Goal: Task Accomplishment & Management: Manage account settings

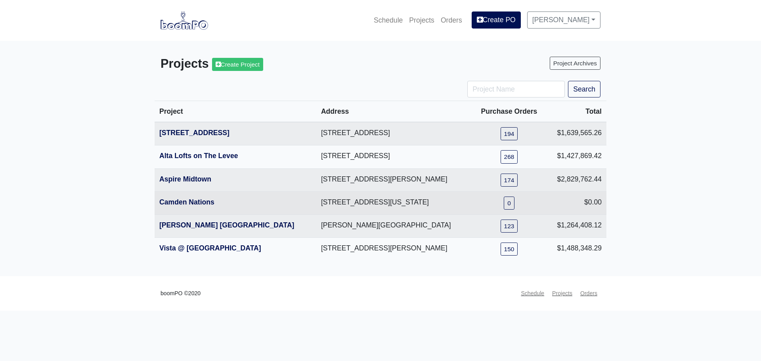
click at [184, 224] on link "[PERSON_NAME] [GEOGRAPHIC_DATA]" at bounding box center [226, 225] width 135 height 8
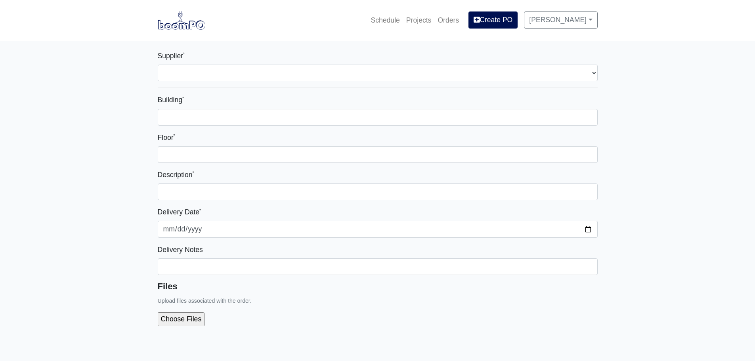
select select
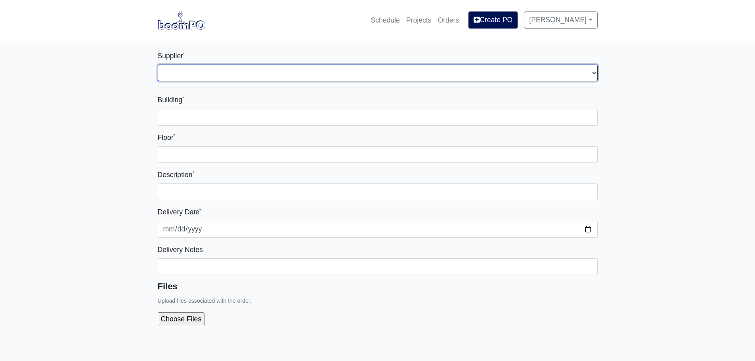
click at [189, 74] on select "Select one... Rew Materials - Nashville, TN Benefast - Nashville, TN" at bounding box center [378, 73] width 440 height 17
select select "9"
click at [158, 65] on select "Select one... Rew Materials - Nashville, TN Benefast - Nashville, TN" at bounding box center [378, 73] width 440 height 17
select select
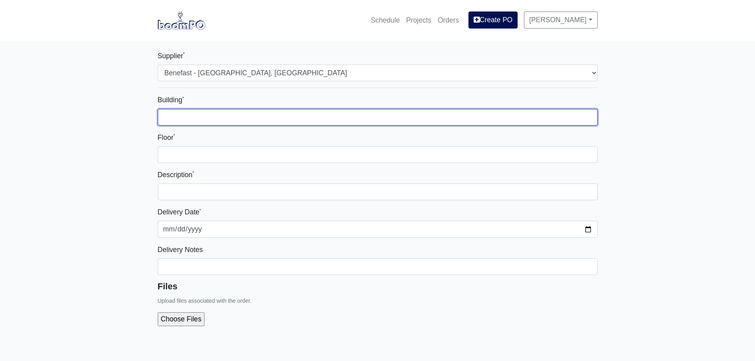
click at [186, 121] on input "Building *" at bounding box center [378, 117] width 440 height 17
type input "Multiple BLDGs"
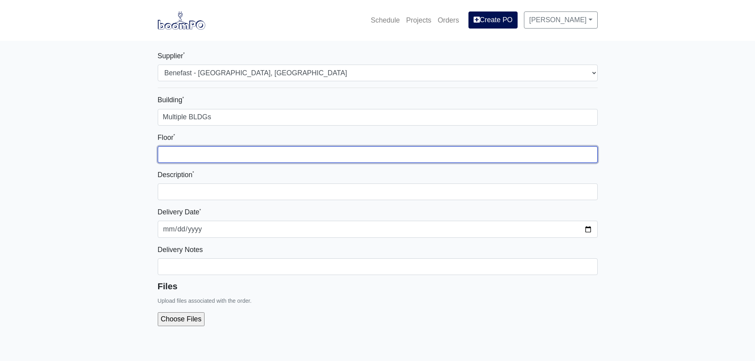
click at [192, 153] on input "Floor *" at bounding box center [378, 154] width 440 height 17
type input "Multiple"
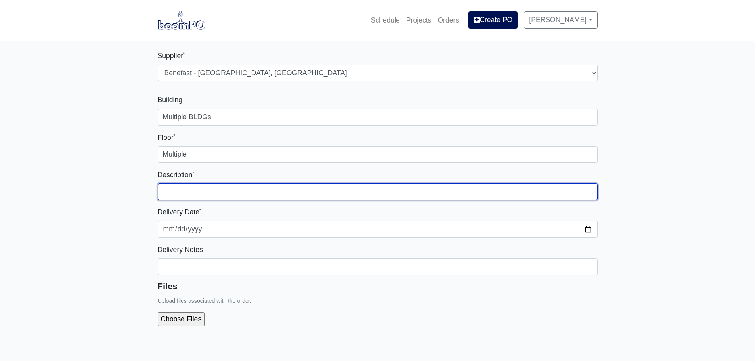
click at [181, 192] on input "text" at bounding box center [378, 192] width 440 height 17
type input "Punch Material"
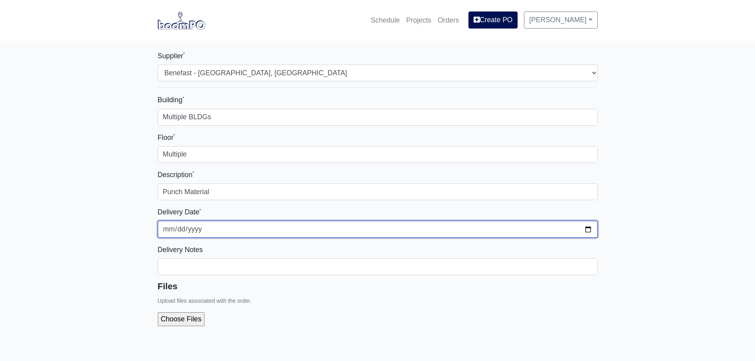
click at [589, 229] on input "2025-09-02" at bounding box center [378, 229] width 440 height 17
type input "2025-08-26"
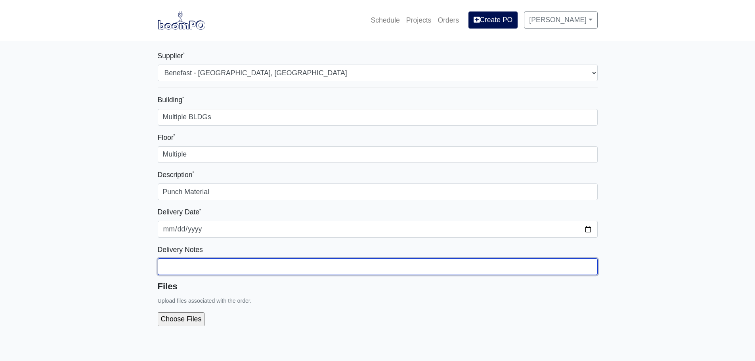
click at [245, 267] on input "Building *" at bounding box center [378, 266] width 440 height 17
type input "Already Delivered"
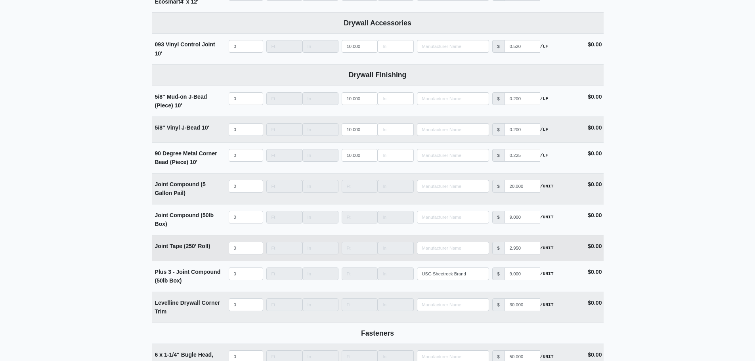
scroll to position [753, 0]
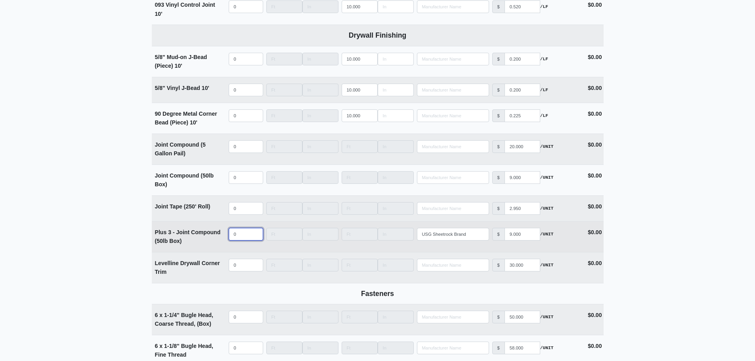
select select
drag, startPoint x: 239, startPoint y: 235, endPoint x: 197, endPoint y: 235, distance: 42.0
click at [197, 235] on tr "Plus 3 - Joint Compound (50lb Box) Qty Width Length Manufacturer USG Sheetrock …" at bounding box center [378, 236] width 452 height 31
type input "6"
select select
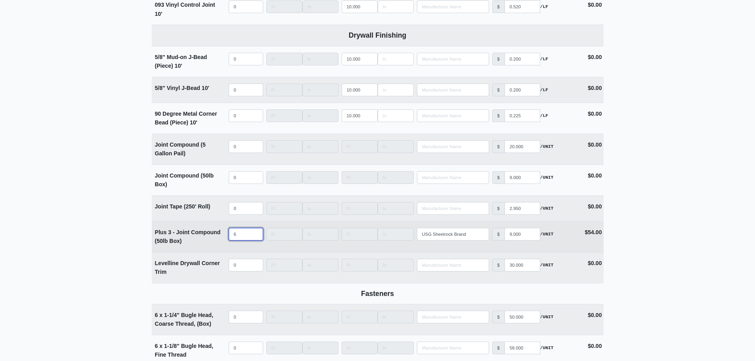
type input "64"
select select
type input "64"
drag, startPoint x: 528, startPoint y: 236, endPoint x: 488, endPoint y: 234, distance: 39.3
click at [489, 234] on tr "Plus 3 - Joint Compound (50lb Box) Qty 64 Width Length Manufacturer USG Sheetro…" at bounding box center [378, 236] width 452 height 31
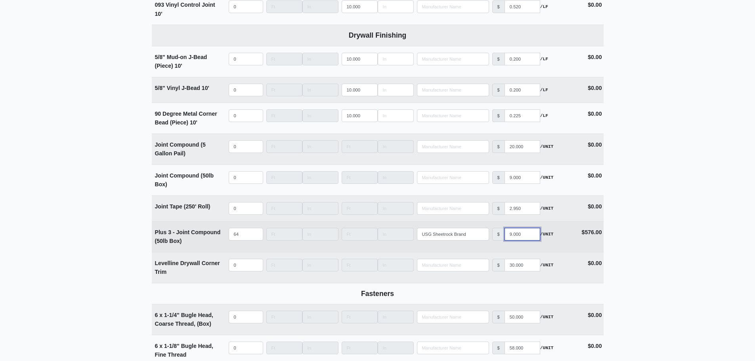
type input "1"
select select
type input "12"
select select
type input "12.5"
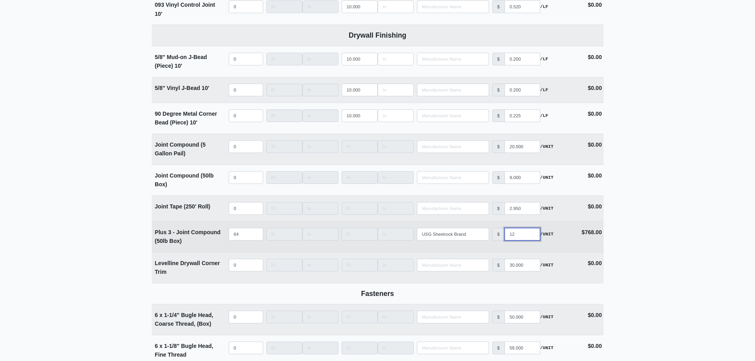
select select
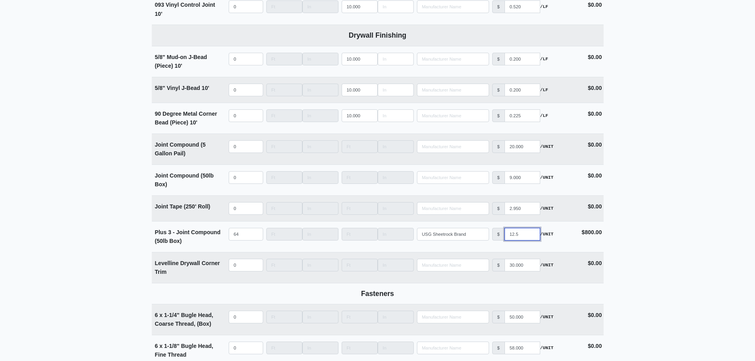
type input "12.5"
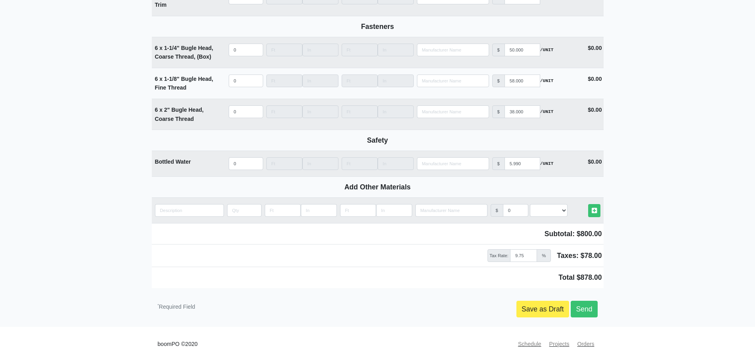
scroll to position [984, 0]
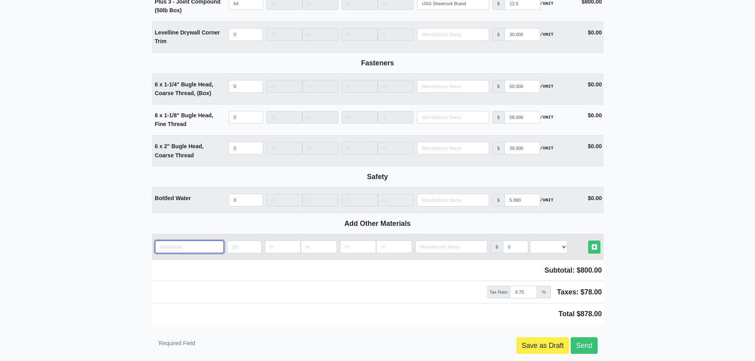
click at [166, 249] on input "quantity" at bounding box center [189, 247] width 69 height 13
type input "4"
select select
type input "45"
select select
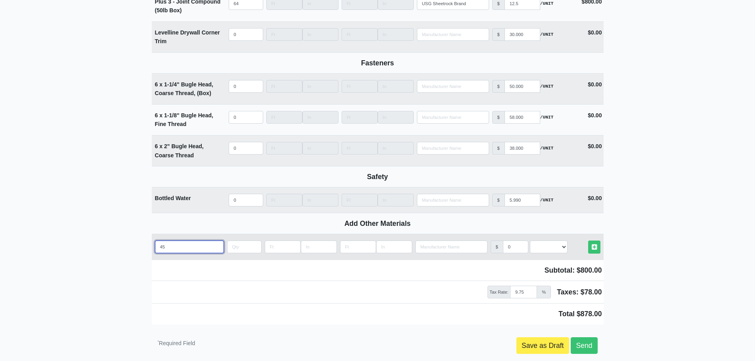
type input "45-"
select select
type input "45-M"
select select
type input "45-Mi"
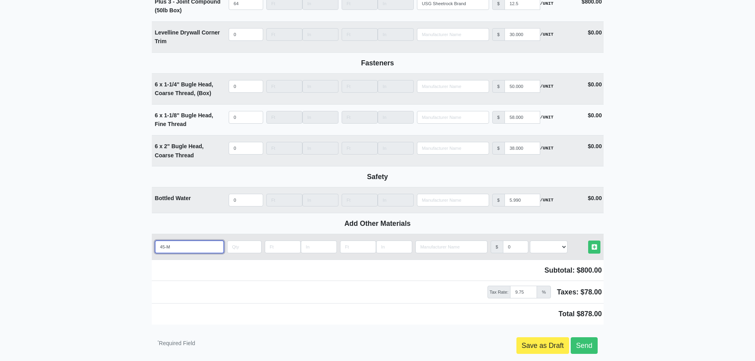
select select
type input "45-Min"
select select
type input "45-Minu"
select select
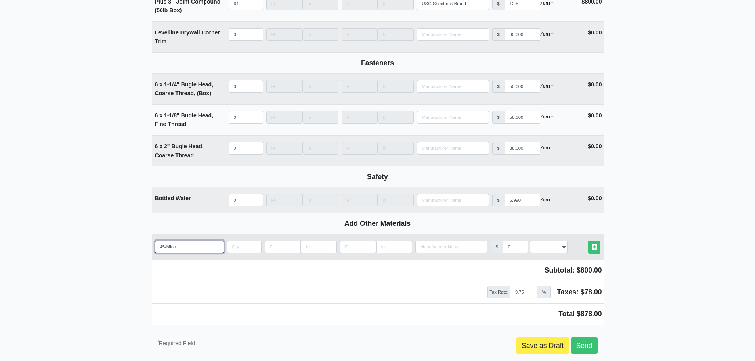
type input "45-Minut"
select select
type input "45-Minute"
select select
type input "45-Minute"
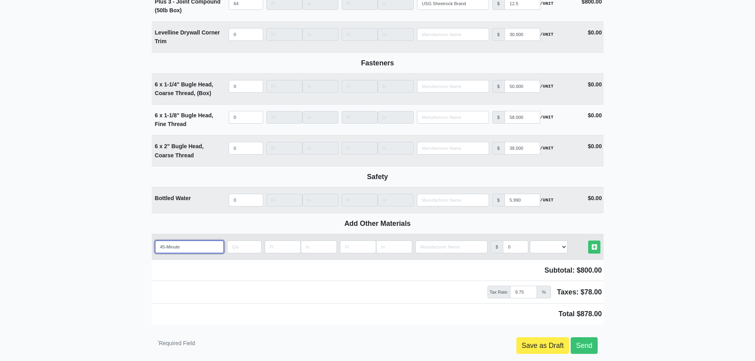
select select
type input "45-Minute"
click at [245, 251] on input "quantity" at bounding box center [244, 247] width 34 height 13
type input "3"
select select
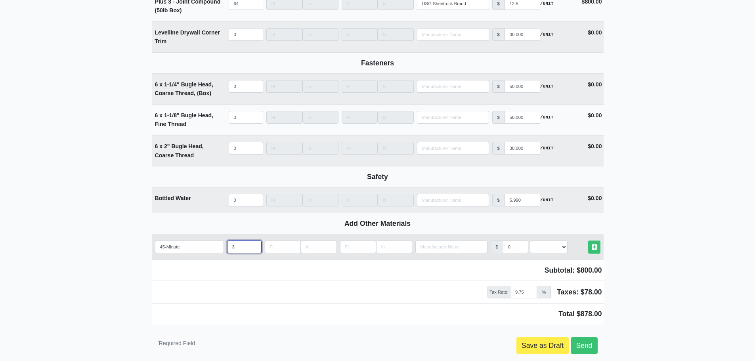
type input "3"
drag, startPoint x: 514, startPoint y: 249, endPoint x: 496, endPoint y: 249, distance: 18.2
click at [496, 249] on div "$ 0" at bounding box center [510, 247] width 38 height 13
type input "1"
select select
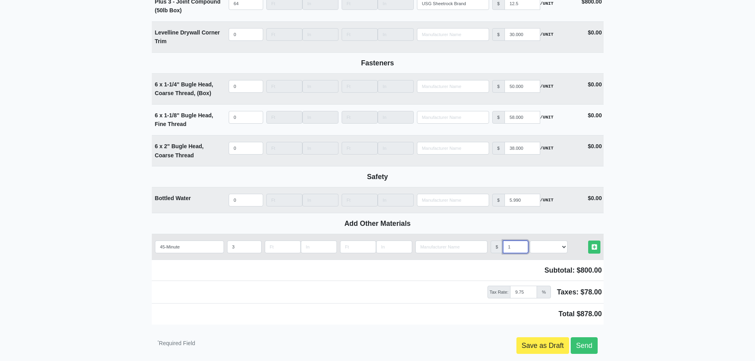
type input "12"
select select
type input "12.9"
select select
type input "12.95"
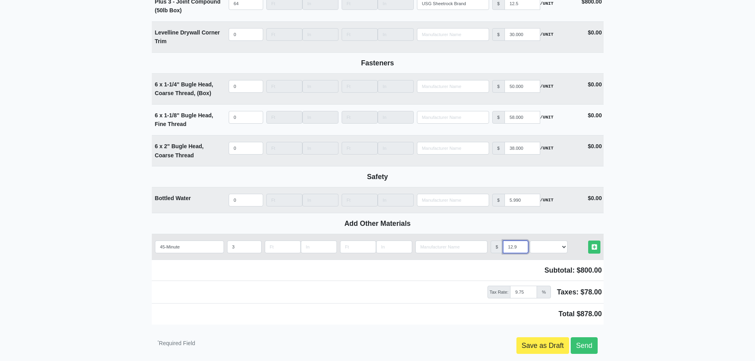
select select
type input "12.95"
click at [566, 249] on td "Other Materials" at bounding box center [585, 246] width 38 height 19
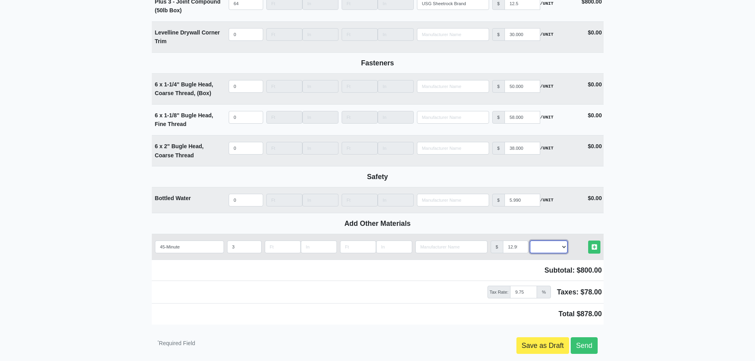
click at [560, 251] on select "Select an Option! UNIT MLF LF MSQFT SQFT" at bounding box center [549, 247] width 38 height 13
select select "2"
click at [530, 244] on select "Select an Option! UNIT MLF LF MSQFT SQFT" at bounding box center [549, 247] width 38 height 13
click at [595, 248] on icon at bounding box center [594, 247] width 5 height 6
select select
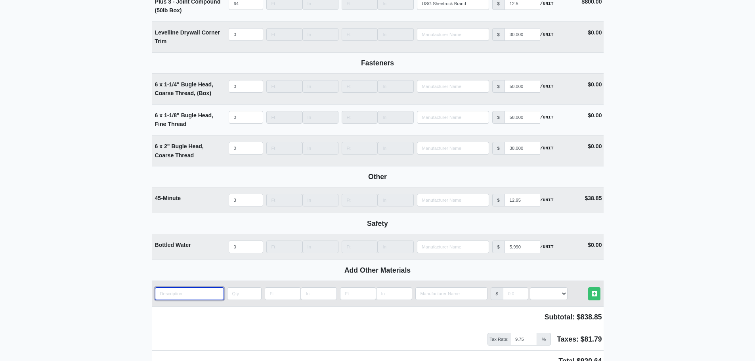
click at [165, 298] on input "quantity" at bounding box center [189, 293] width 69 height 13
type input "D"
select select
type input "Du"
select select
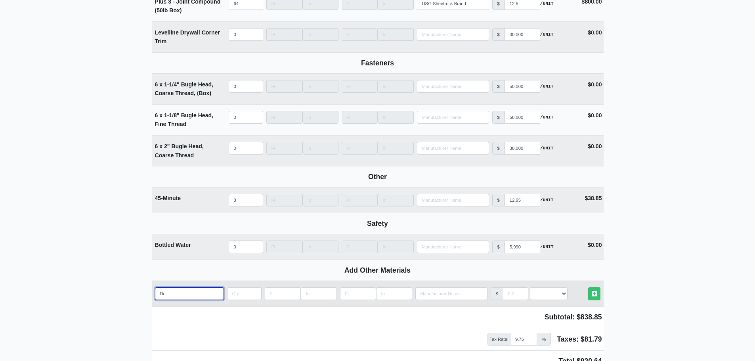
type input "Dua"
select select
type input "Dual"
select select
type input "Dual"
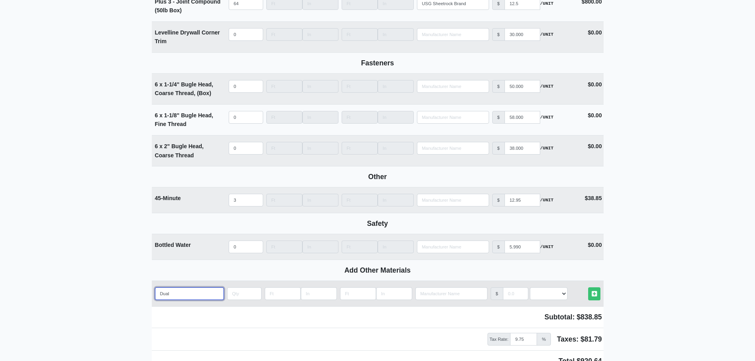
select select
type input "Dual A"
select select
type input "Dual An"
select select
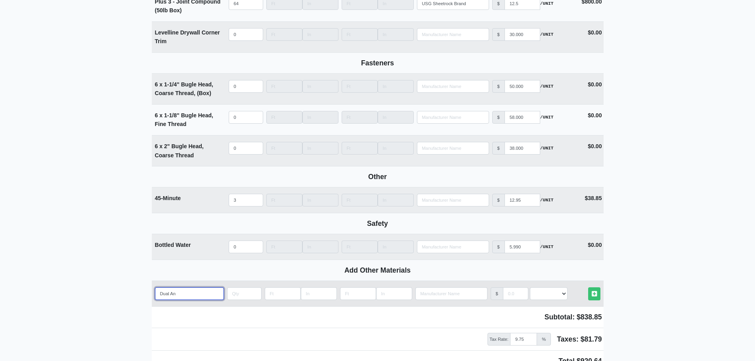
type input "Dual Ang"
select select
type input "Dual Angl"
select select
type input "Dual Angle"
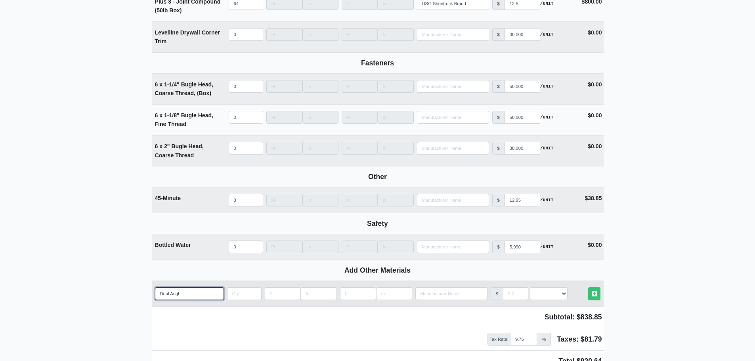
select select
type input "Dual Angled"
select select
type input "Dual Angled"
select select
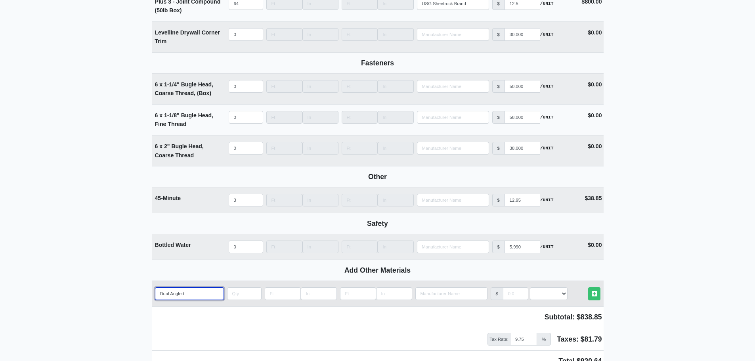
type input "Dual Angled F"
select select
type input "Dual Angled Fi"
select select
type input "Dual Angled Fin"
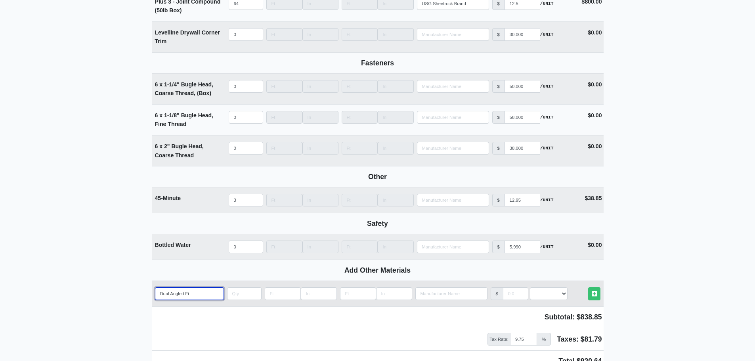
select select
type input "Dual Angled Fine"
select select
type input "Dual Angled Fine/"
select select
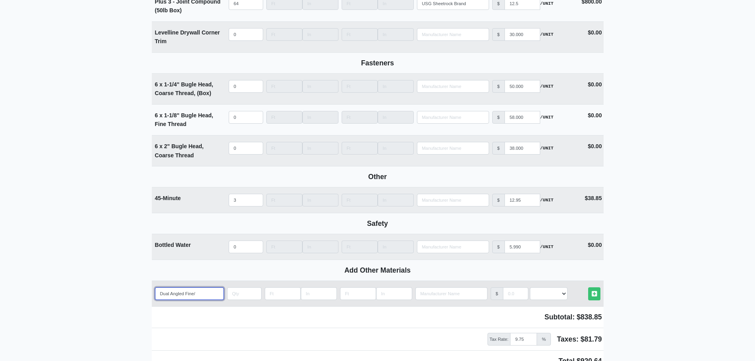
type input "Dual Angled Fine/M"
select select
type input "Dual Angled Fine/Me"
select select
type input "Dual Angled Fine/Med"
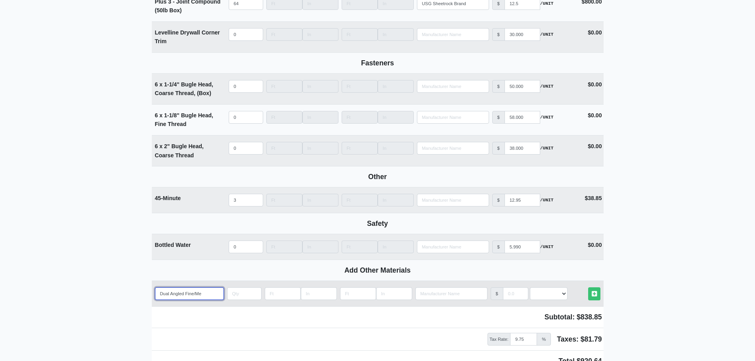
select select
type input "Dual Angled Fine/Med"
select select
type input "Dual Angled Fine/Med S"
select select
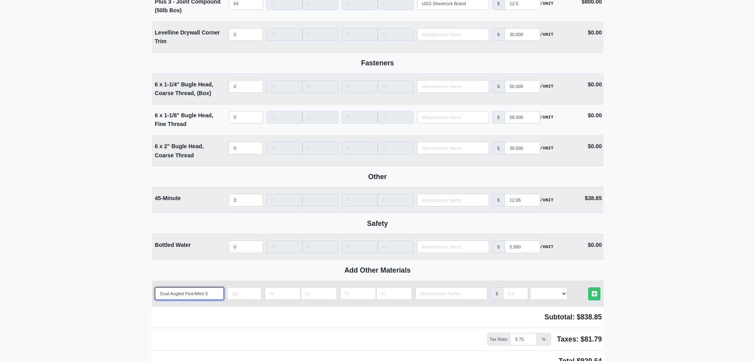
type input "Dual Angled Fine/Med Sa"
select select
type input "Dual Angled Fine/Med San"
select select
type input "Dual Angled Fine/Med Sand"
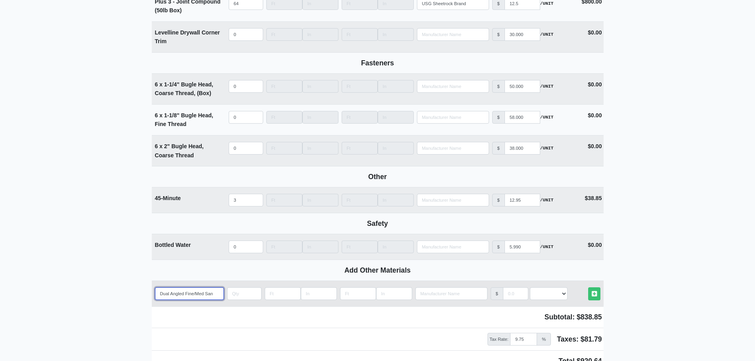
select select
type input "Dual Angled Fine/Med Sandi"
select select
type input "Dual Angled Fine/Med Sandin"
select select
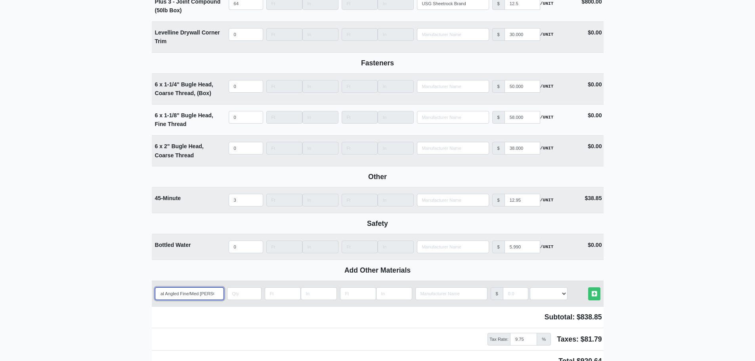
type input "Dual Angled Fine/Med Sanding"
select select
type input "Dual Angled Fine/Med Sanding"
select select
type input "Dual Angled Fine/Med Sanding S"
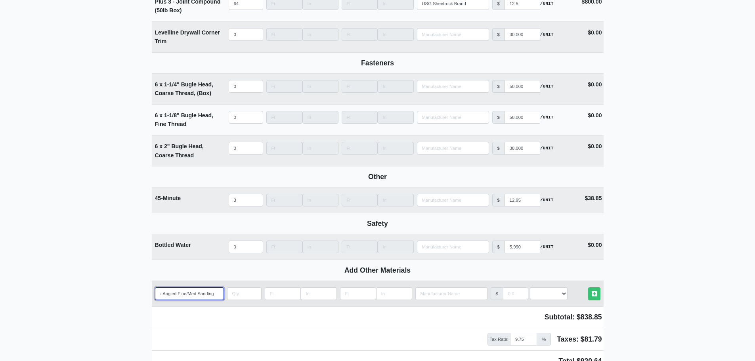
select select
type input "Dual Angled Fine/Med Sanding Sp"
select select
type input "Dual Angled Fine/Med Sanding Spo"
select select
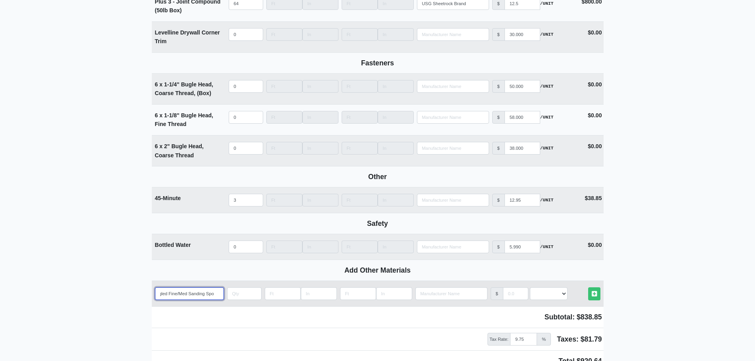
type input "Dual Angled Fine/Med Sanding Spon"
select select
type input "Dual Angled Fine/Med Sanding Spong"
select select
type input "Dual Angled Fine/Med Sanding Sponge"
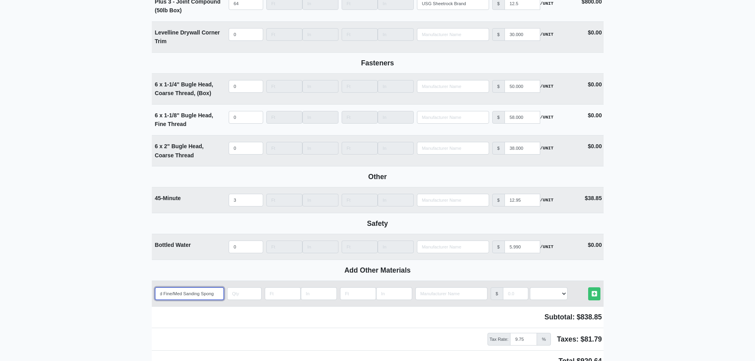
select select
type input "Dual Angled Fine/Med Sanding Sponge"
click at [237, 297] on input "quantity" at bounding box center [244, 293] width 34 height 13
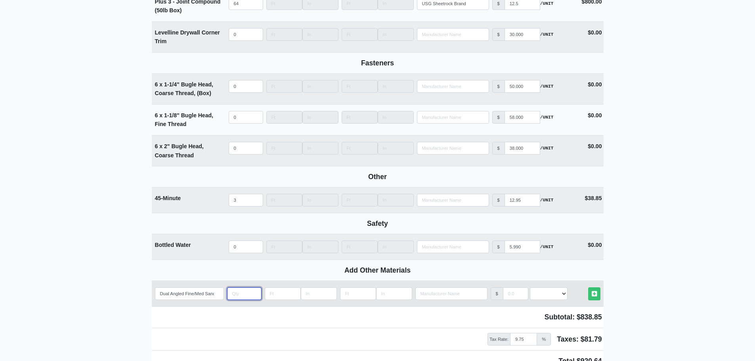
type input "1"
select select
type input "1"
click at [508, 297] on input "manufacturer" at bounding box center [515, 293] width 25 height 13
type input "2"
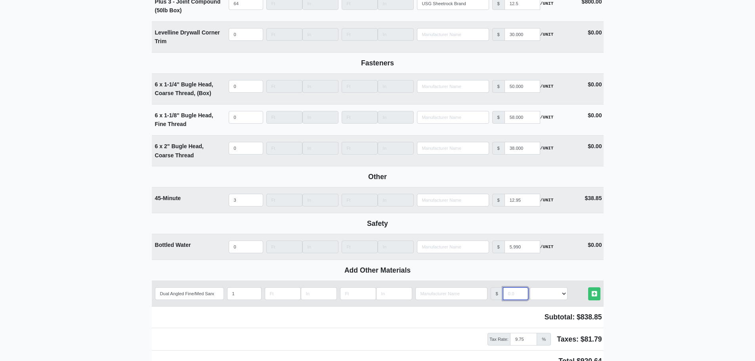
select select
type input "22"
select select
type input "22.6"
select select
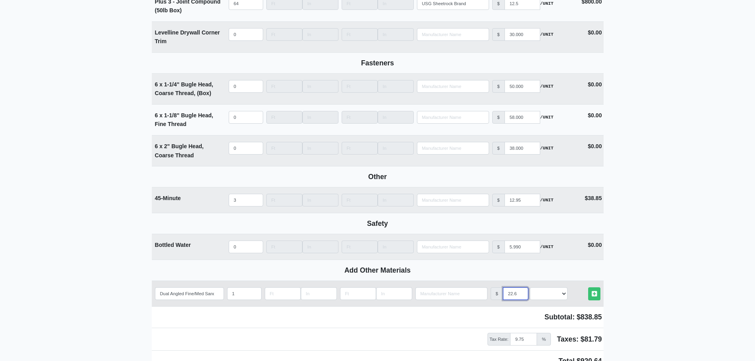
type input "22.6"
click at [565, 297] on select "Select an Option! UNIT MLF LF MSQFT SQFT" at bounding box center [549, 293] width 38 height 13
select select "2"
click at [530, 291] on select "Select an Option! UNIT MLF LF MSQFT SQFT" at bounding box center [549, 293] width 38 height 13
drag, startPoint x: 239, startPoint y: 295, endPoint x: 222, endPoint y: 296, distance: 16.3
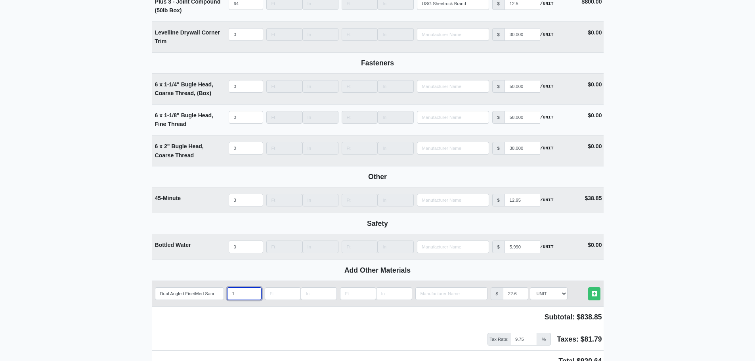
click at [222, 296] on tr "Add Custom Material Dual Angled Fine/Med Sanding Sponge Qty 1 Width Length Manu…" at bounding box center [378, 294] width 452 height 26
type input "48"
drag, startPoint x: 517, startPoint y: 297, endPoint x: 492, endPoint y: 300, distance: 25.1
click at [503, 300] on input "11.6" at bounding box center [515, 293] width 25 height 13
drag, startPoint x: 508, startPoint y: 298, endPoint x: 538, endPoint y: 300, distance: 29.4
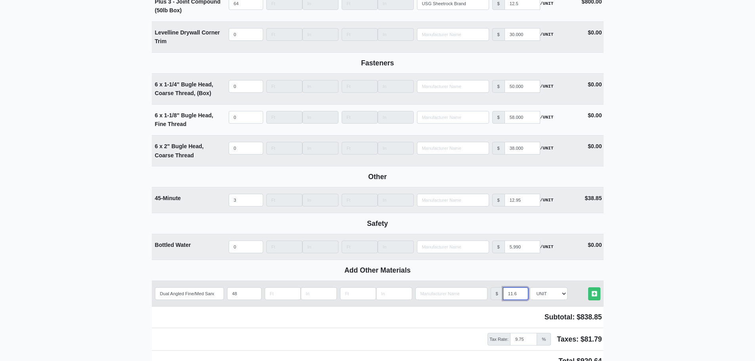
click at [538, 300] on tr "Add Custom Material Dual Angled Fine/Med Sanding Sponge Qty 48 Width Length Man…" at bounding box center [378, 294] width 452 height 26
type input "2.95"
click at [595, 297] on icon at bounding box center [594, 294] width 5 height 6
select select
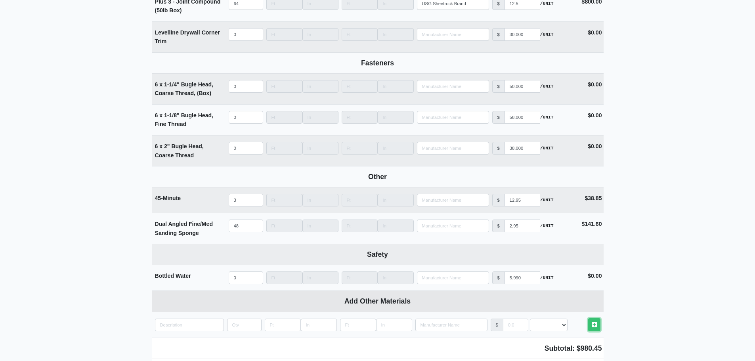
scroll to position [1024, 0]
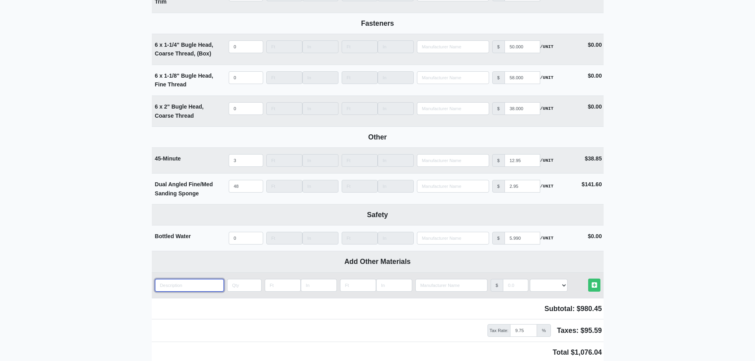
click at [168, 288] on input "quantity" at bounding box center [189, 285] width 69 height 13
type input "1"
select select
type input "1/"
select select
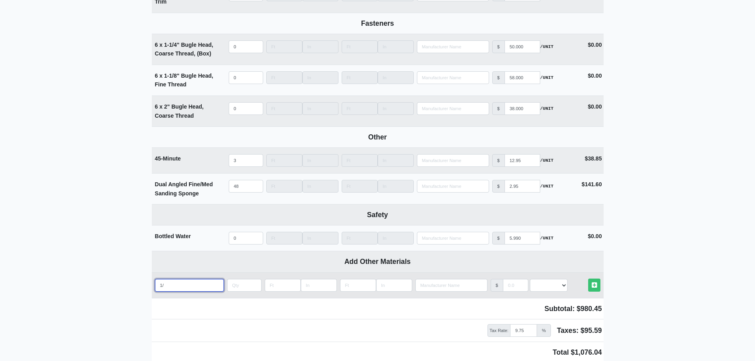
type input "1/8"
select select
type input "1/8""
select select
type input "1/8""
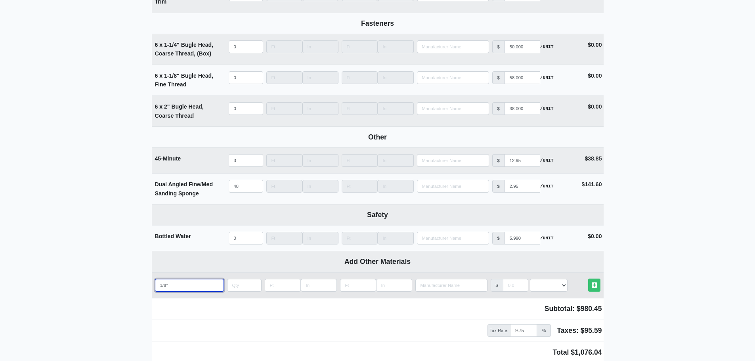
select select
type input "1/8" C"
select select
type input "1/8" Cu"
select select
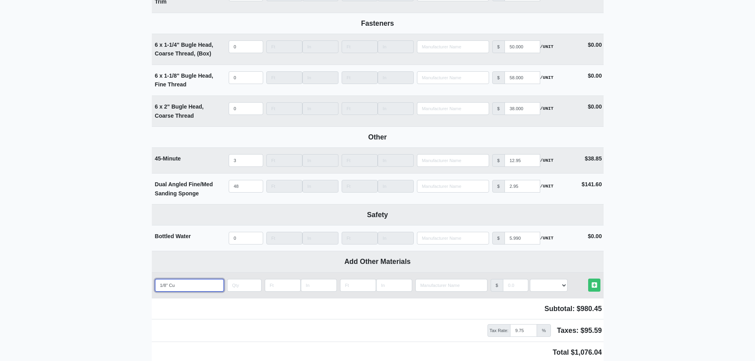
type input "1/8" Cut"
select select
type input "1/8" Cut"
select select
type input "1/8" Cut o"
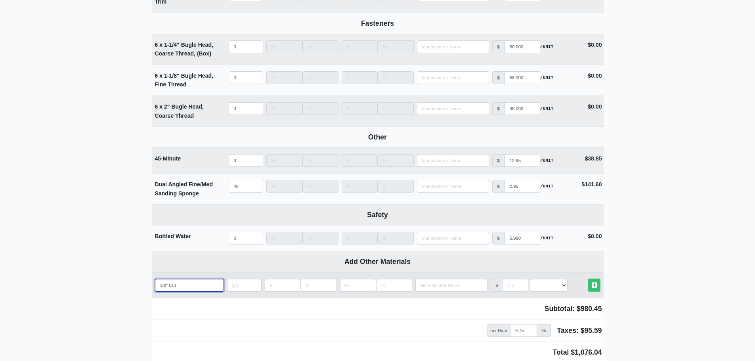
select select
type input "1/8" Cut ou"
select select
type input "1/8" Cut out"
select select
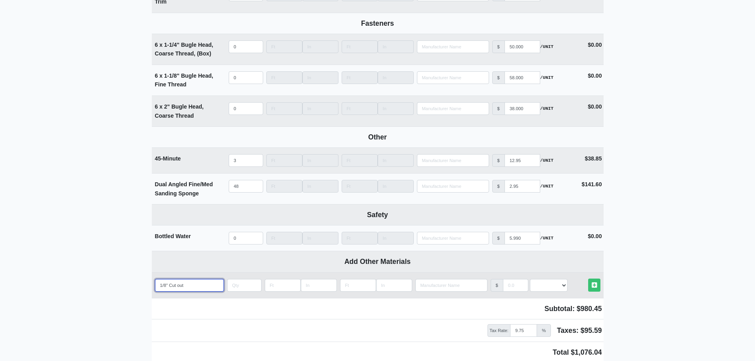
type input "1/8" Cut out"
select select
type input "1/8" Cut out b"
select select
type input "1/8" Cut out bi"
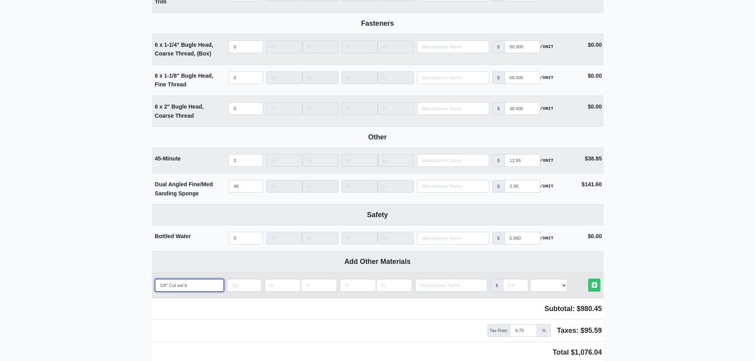
select select
type input "1/8" Cut out bit"
select select
type input "1/8" Cut out bit"
select select
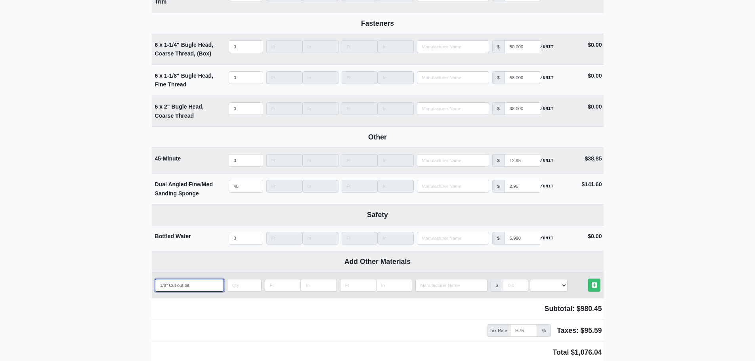
type input "1/8" Cut out bit p"
select select
type input "1/8" Cut out bit pa"
select select
type input "1/8" Cut out bit pac"
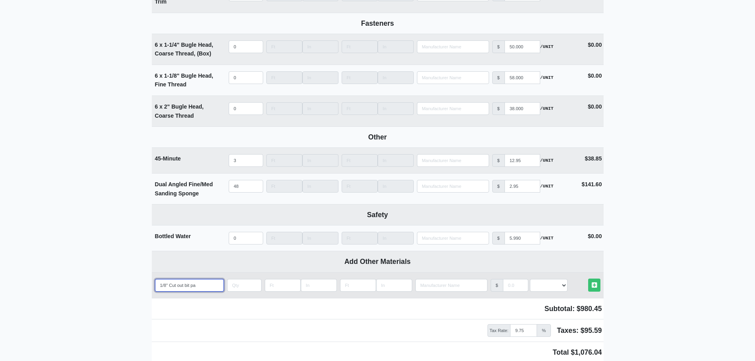
select select
type input "1/8" Cut out bit pack"
select select
type input "1/8" Cut out bit pack"
click at [237, 288] on input "quantity" at bounding box center [244, 285] width 34 height 13
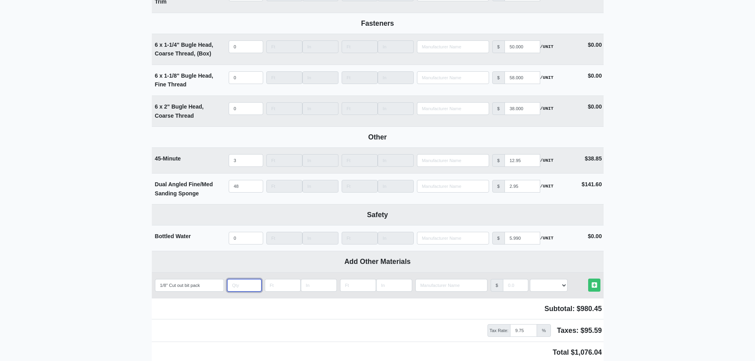
type input "1"
select select
type input "1"
click at [513, 291] on input "manufacturer" at bounding box center [515, 285] width 25 height 13
type input "2"
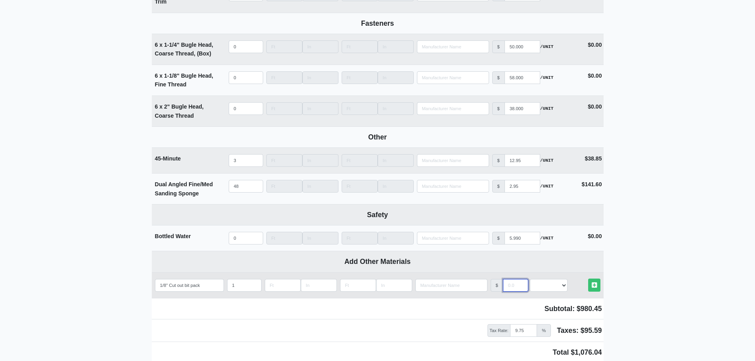
select select
type input "22"
select select
type input "22.6"
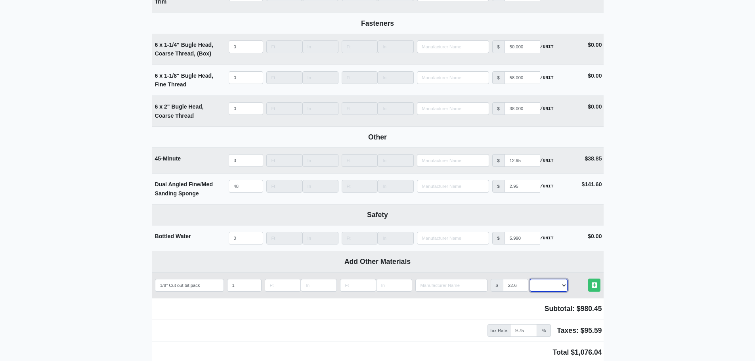
click at [564, 287] on select "Select an Option! UNIT MLF LF MSQFT SQFT" at bounding box center [549, 285] width 38 height 13
click at [530, 282] on select "Select an Option! UNIT MLF LF MSQFT SQFT" at bounding box center [549, 285] width 38 height 13
click at [595, 288] on icon at bounding box center [594, 285] width 5 height 6
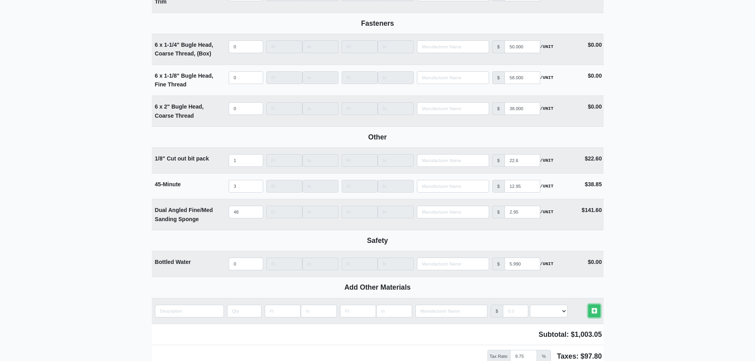
scroll to position [1127, 0]
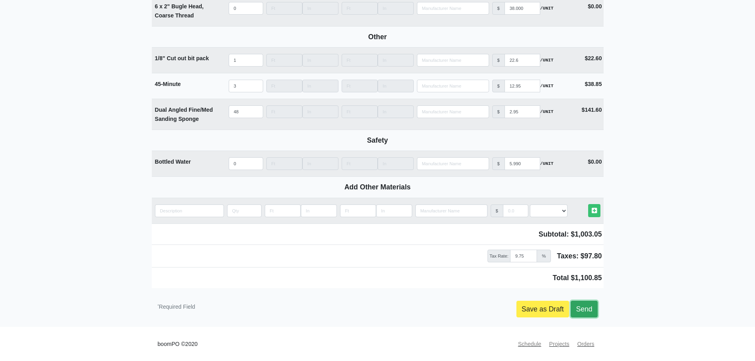
click at [589, 311] on link "Send" at bounding box center [584, 309] width 27 height 17
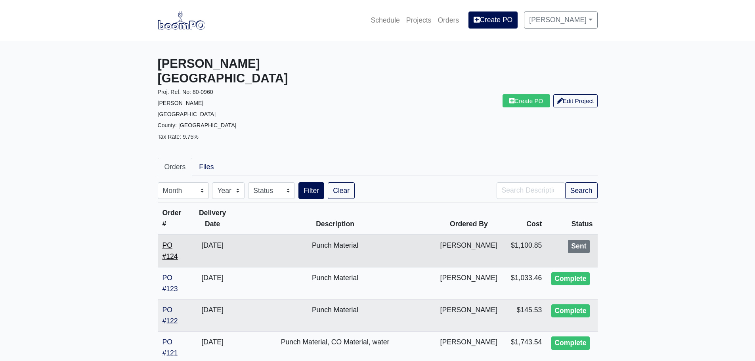
click at [167, 241] on link "PO #124" at bounding box center [170, 250] width 15 height 19
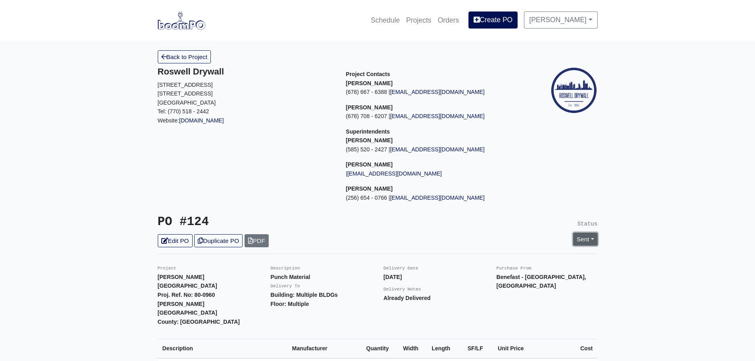
click at [590, 240] on link "Sent" at bounding box center [585, 239] width 25 height 13
click at [513, 283] on link "Complete" at bounding box center [540, 282] width 118 height 12
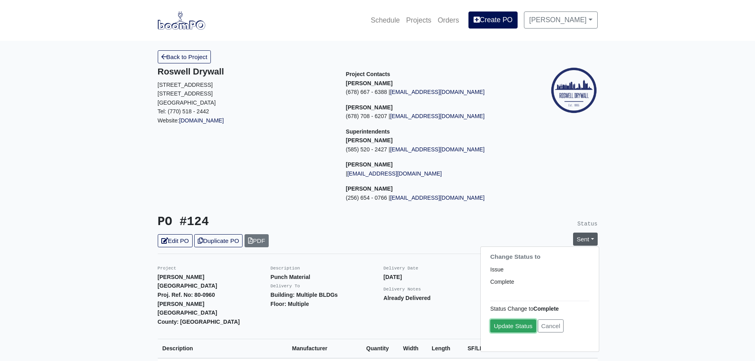
click at [522, 330] on link "Update Status" at bounding box center [513, 326] width 46 height 13
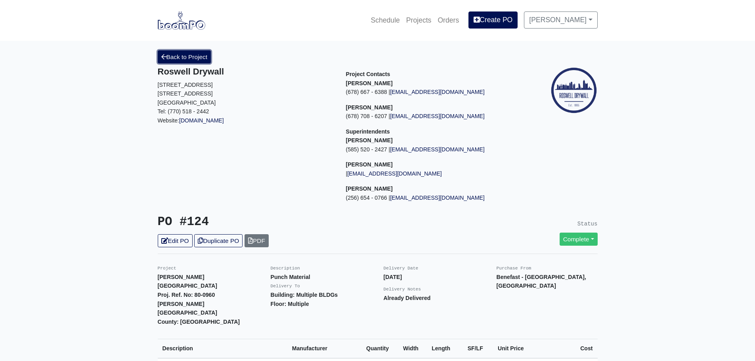
click at [172, 58] on link "Back to Project" at bounding box center [185, 56] width 54 height 13
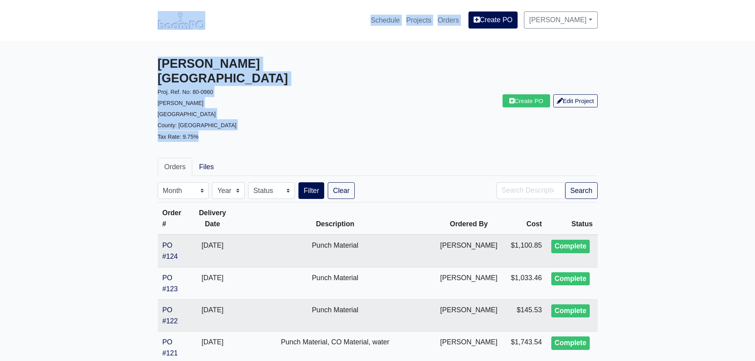
drag, startPoint x: 198, startPoint y: 122, endPoint x: 94, endPoint y: 38, distance: 133.1
click at [277, 131] on p "Tax Rate: 9.75%" at bounding box center [265, 136] width 214 height 11
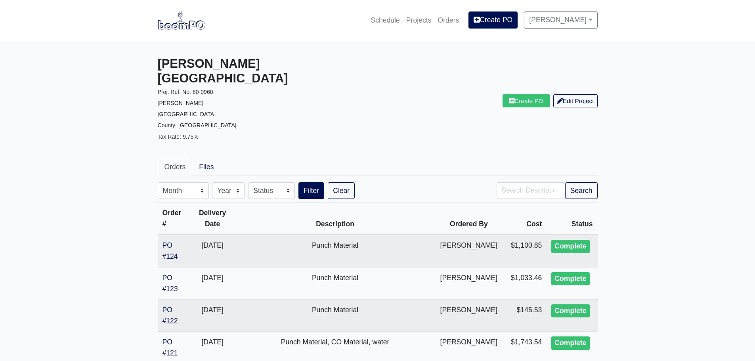
scroll to position [40, 0]
